Goal: Information Seeking & Learning: Understand process/instructions

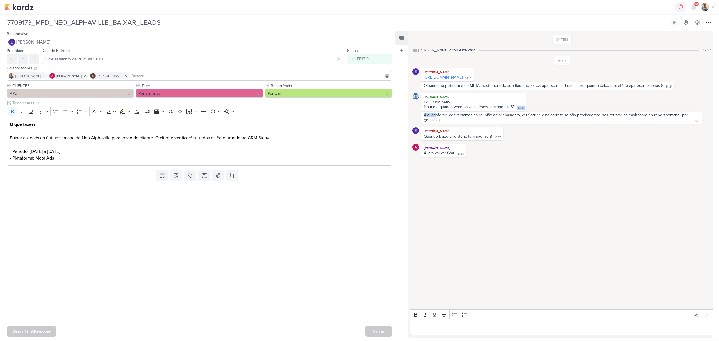
drag, startPoint x: 437, startPoint y: 116, endPoint x: 548, endPoint y: 109, distance: 112.0
click at [548, 109] on div "HOJE [PERSON_NAME] [URL][DOMAIN_NAME] 14:16 14:16 14:21 14:21 16:35" at bounding box center [562, 106] width 300 height 101
click at [542, 119] on div "Ale, conforme conversamos na reunião de alinhamento, verificar se está correto …" at bounding box center [562, 118] width 278 height 10
drag, startPoint x: 31, startPoint y: 137, endPoint x: 239, endPoint y: 139, distance: 208.2
click at [239, 139] on p "O que fazer? Baixar os leads da última semana de Neo Alphaville para envio do c…" at bounding box center [200, 141] width 380 height 40
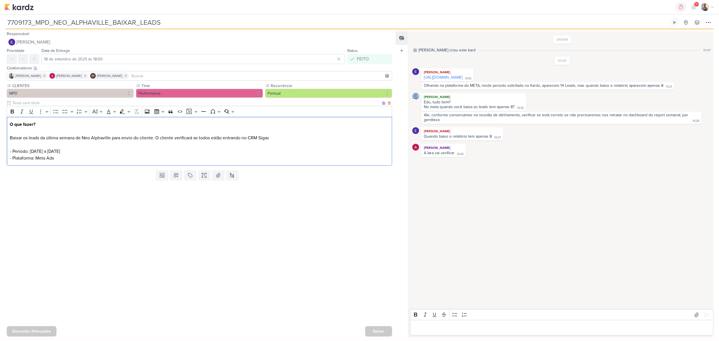
click at [92, 144] on p "O que fazer? Baixar os leads da última semana de Neo Alphaville para envio do c…" at bounding box center [200, 141] width 380 height 40
drag, startPoint x: 36, startPoint y: 146, endPoint x: 105, endPoint y: 150, distance: 68.7
click at [105, 150] on p "O que fazer? Baixar os leads da última semana de Neo Alphaville para envio do c…" at bounding box center [200, 141] width 380 height 40
click at [107, 157] on p "O que fazer? Baixar os leads da última semana de Neo Alphaville para envio do c…" at bounding box center [200, 141] width 380 height 40
click at [694, 317] on icon at bounding box center [697, 315] width 6 height 6
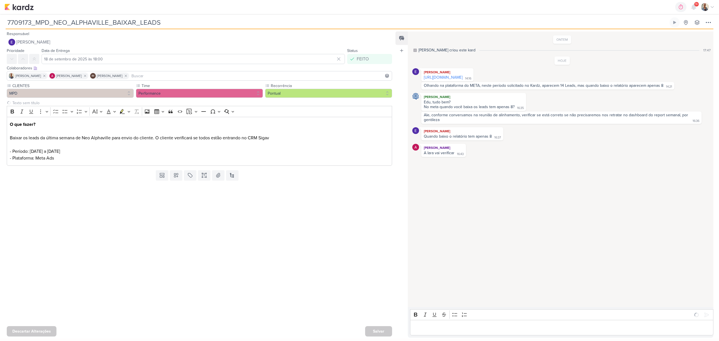
click at [494, 329] on p "Editor editing area: main" at bounding box center [562, 328] width 298 height 7
click at [705, 308] on icon at bounding box center [707, 308] width 6 height 6
click at [704, 307] on icon at bounding box center [707, 308] width 6 height 6
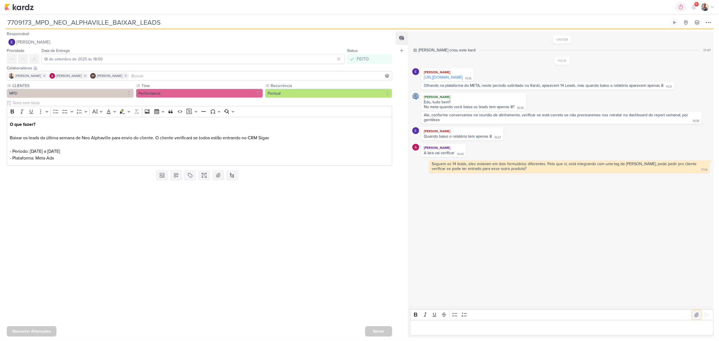
click at [695, 316] on icon at bounding box center [697, 315] width 4 height 4
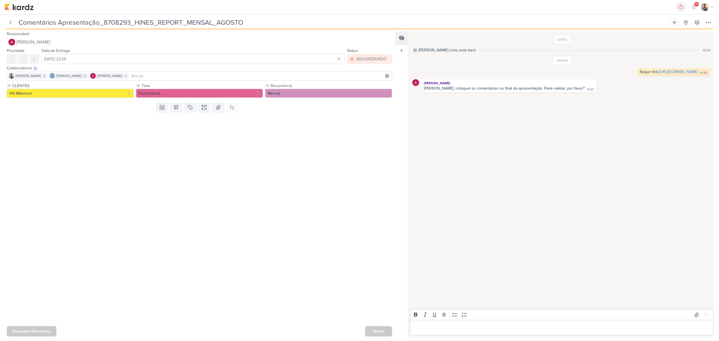
drag, startPoint x: 578, startPoint y: 70, endPoint x: 388, endPoint y: 35, distance: 193.2
click at [659, 70] on link "[URL][DOMAIN_NAME]" at bounding box center [678, 71] width 39 height 5
click at [480, 328] on p "Editor editing area: main" at bounding box center [562, 328] width 298 height 7
